Goal: Check status: Check status

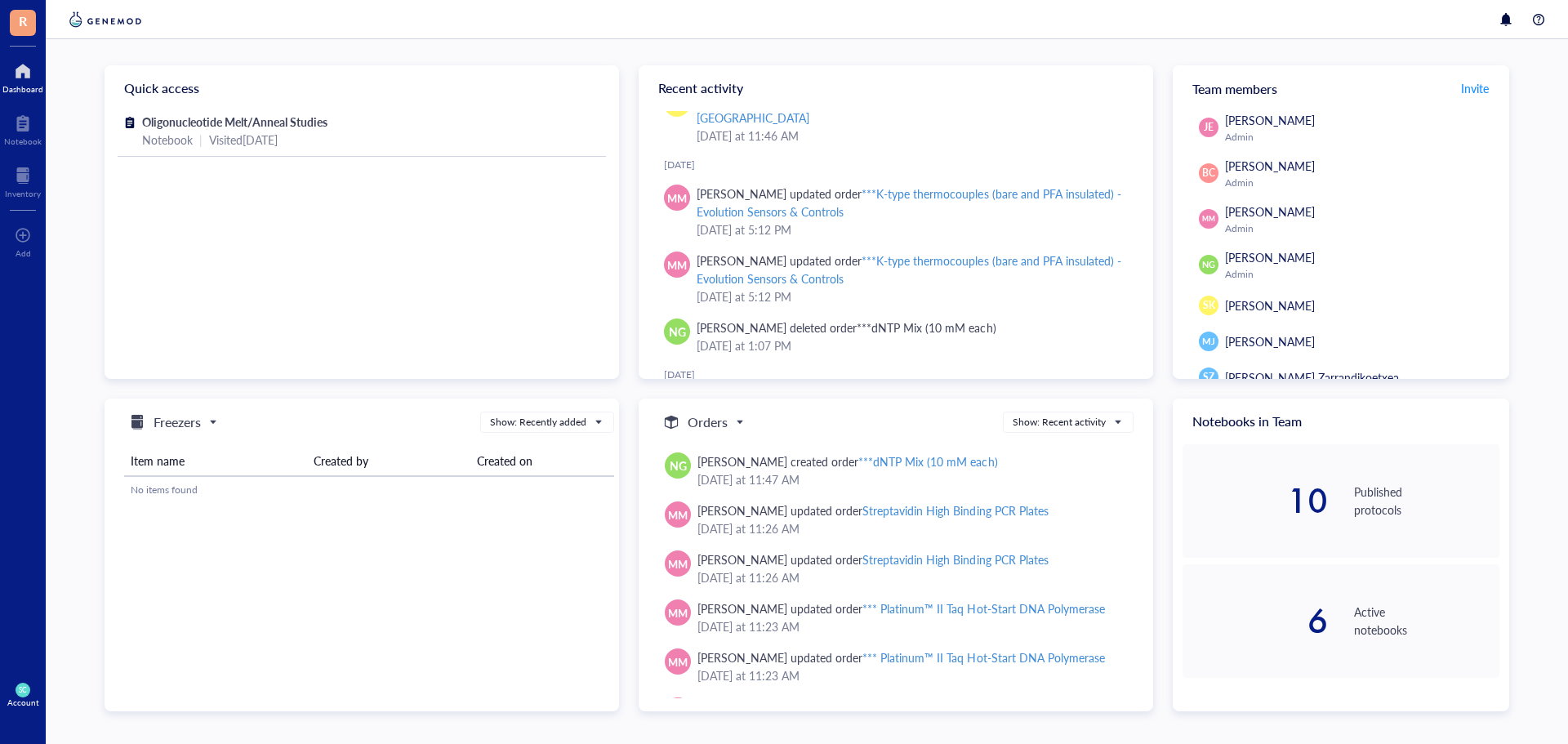
scroll to position [1699, 0]
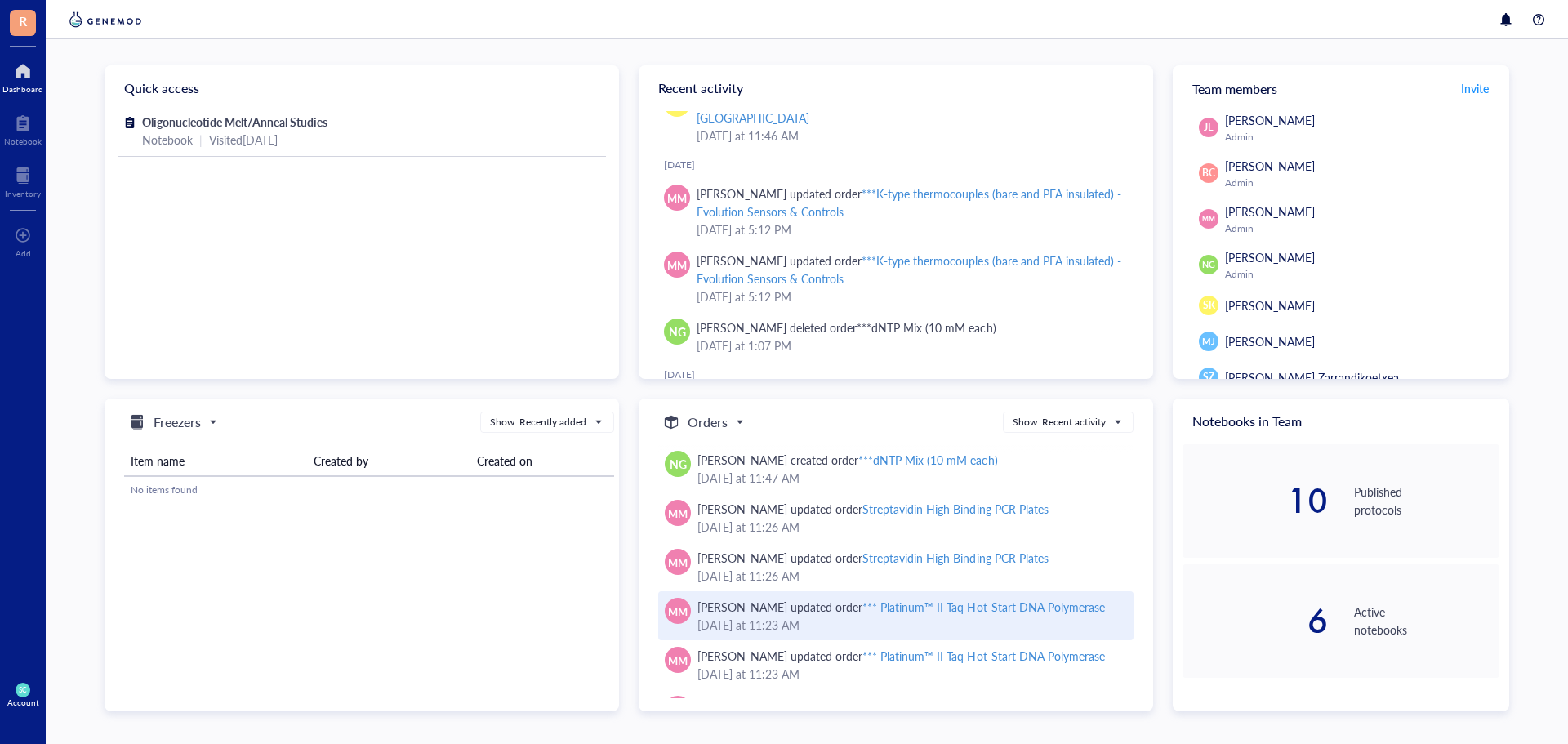
click at [996, 613] on div "*** Platinum™ II Taq Hot-Start DNA Polymerase" at bounding box center [983, 607] width 242 height 17
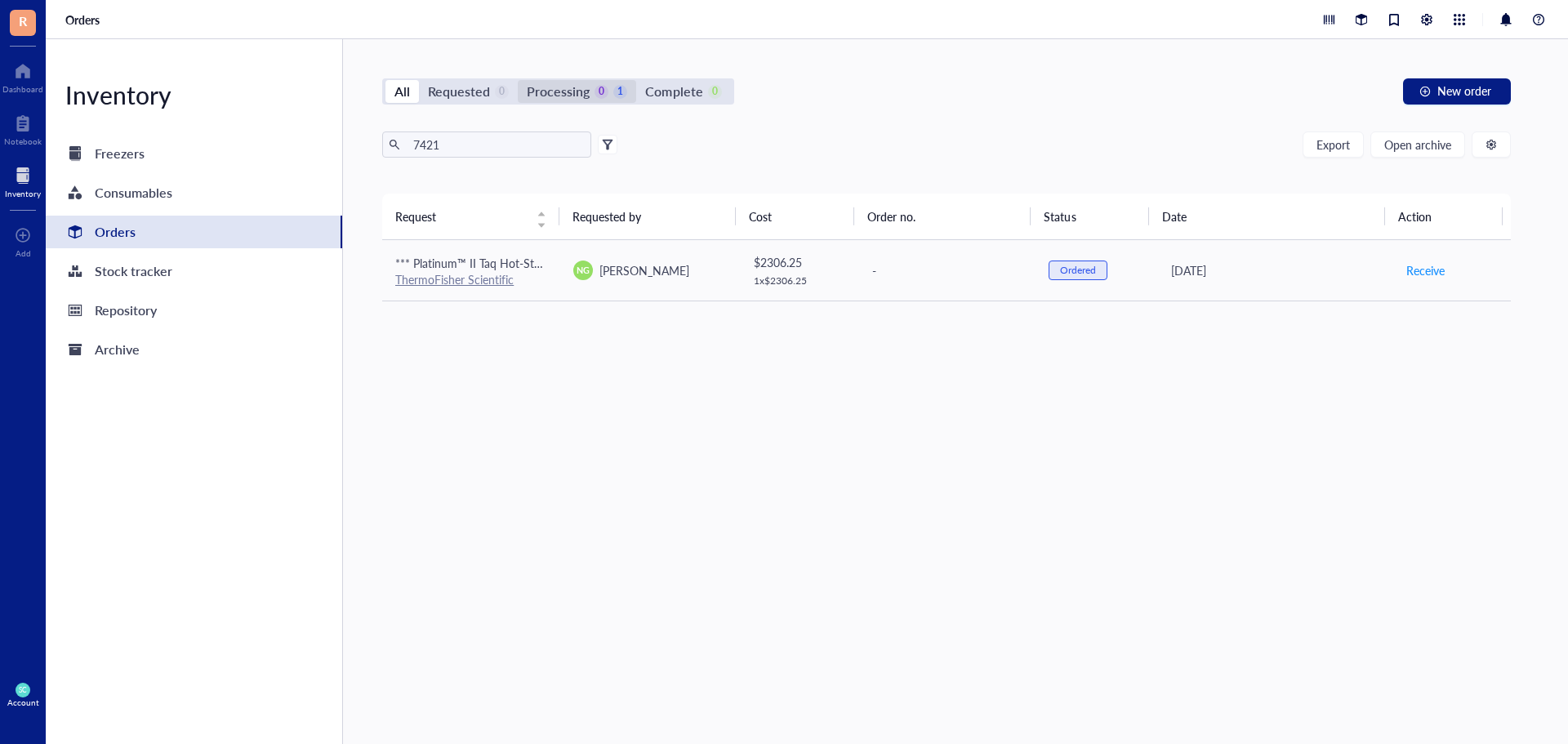
click at [542, 87] on div "Processing" at bounding box center [558, 91] width 63 height 23
click at [517, 80] on input "Processing 0 1" at bounding box center [517, 80] width 0 height 0
